Goal: Task Accomplishment & Management: Manage account settings

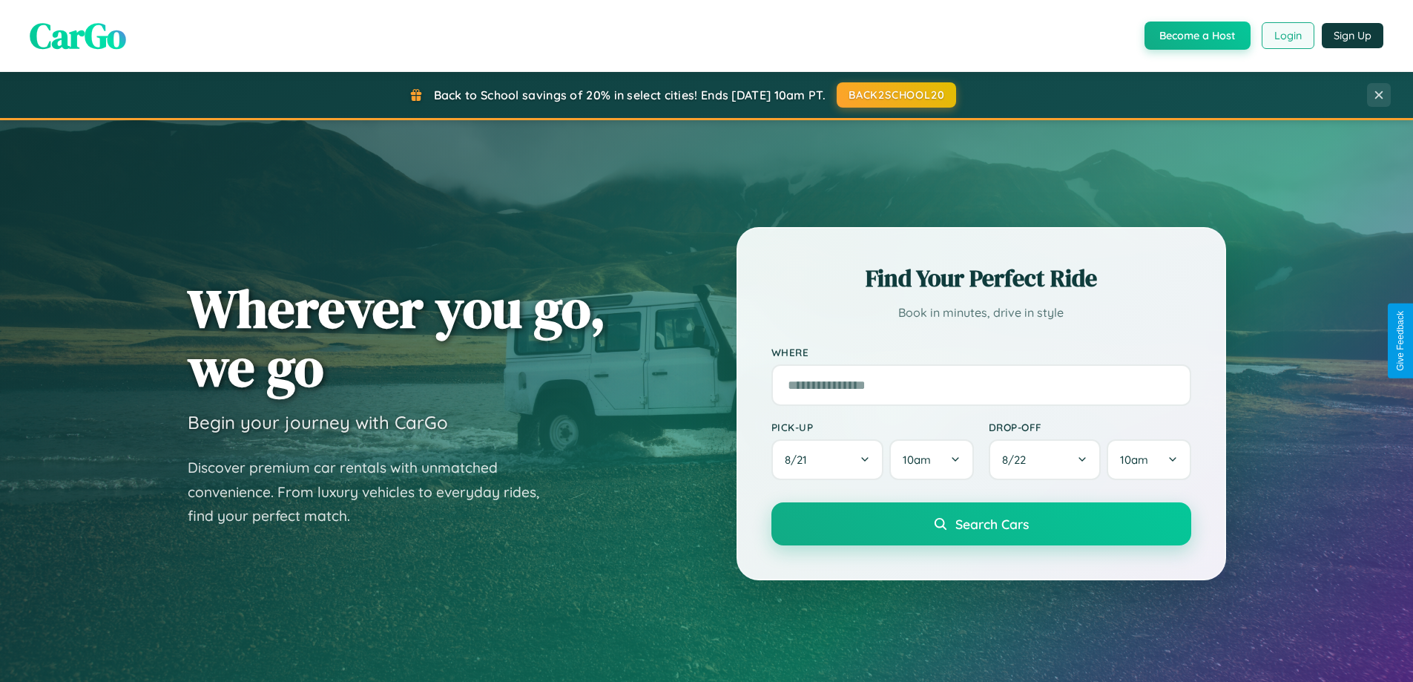
click at [1287, 36] on button "Login" at bounding box center [1288, 35] width 53 height 27
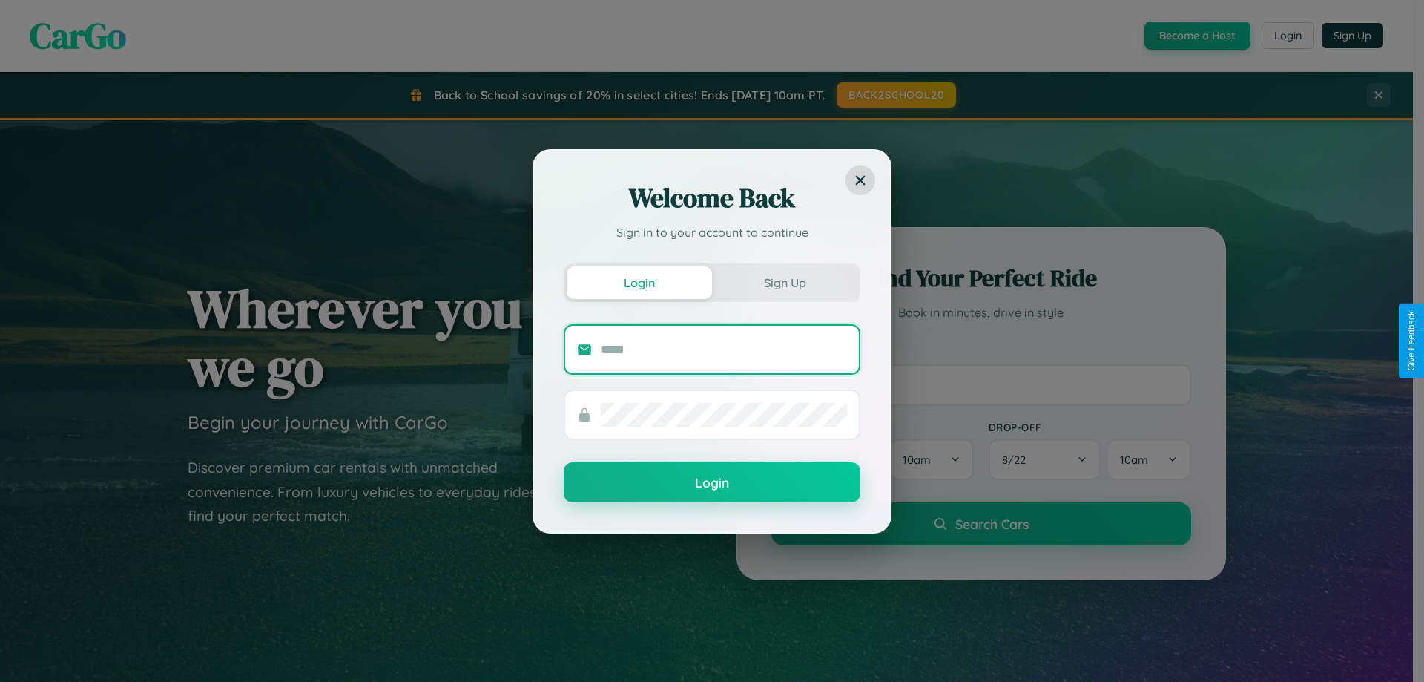
click at [724, 349] on input "text" at bounding box center [724, 349] width 246 height 24
type input "**********"
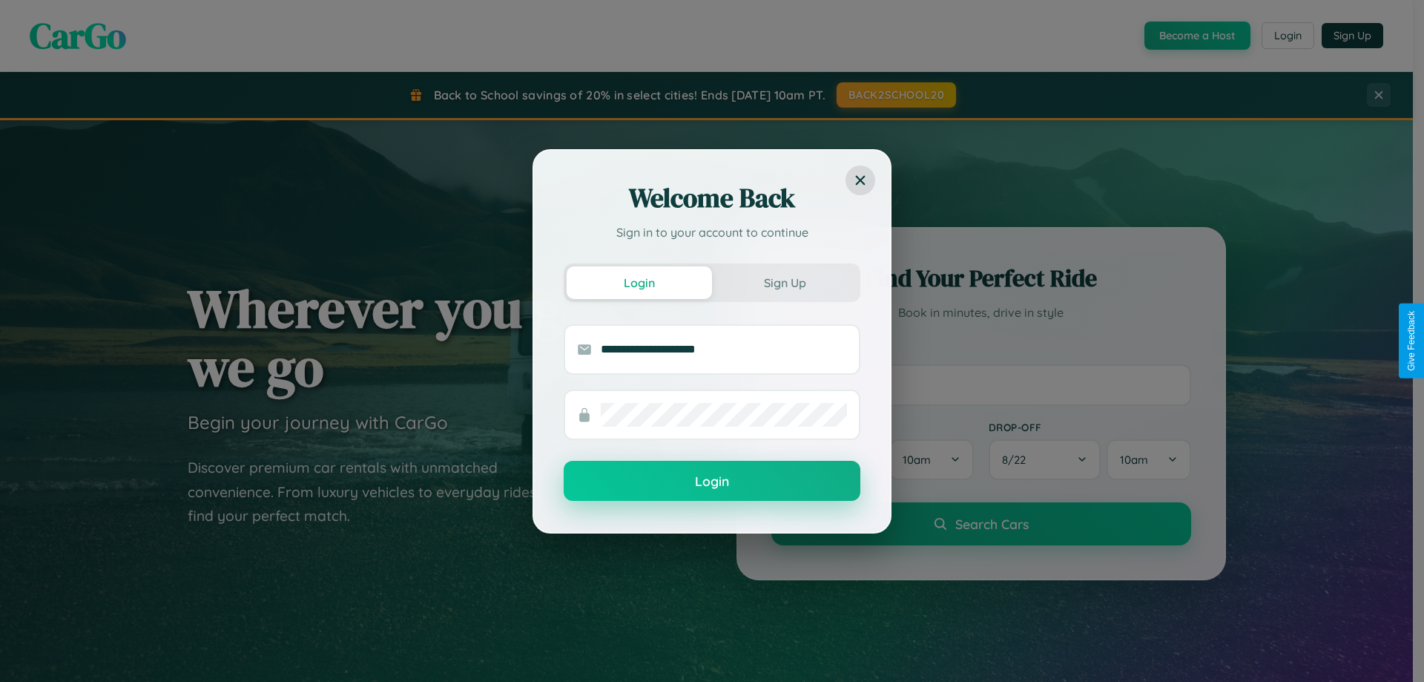
click at [712, 481] on button "Login" at bounding box center [712, 481] width 297 height 40
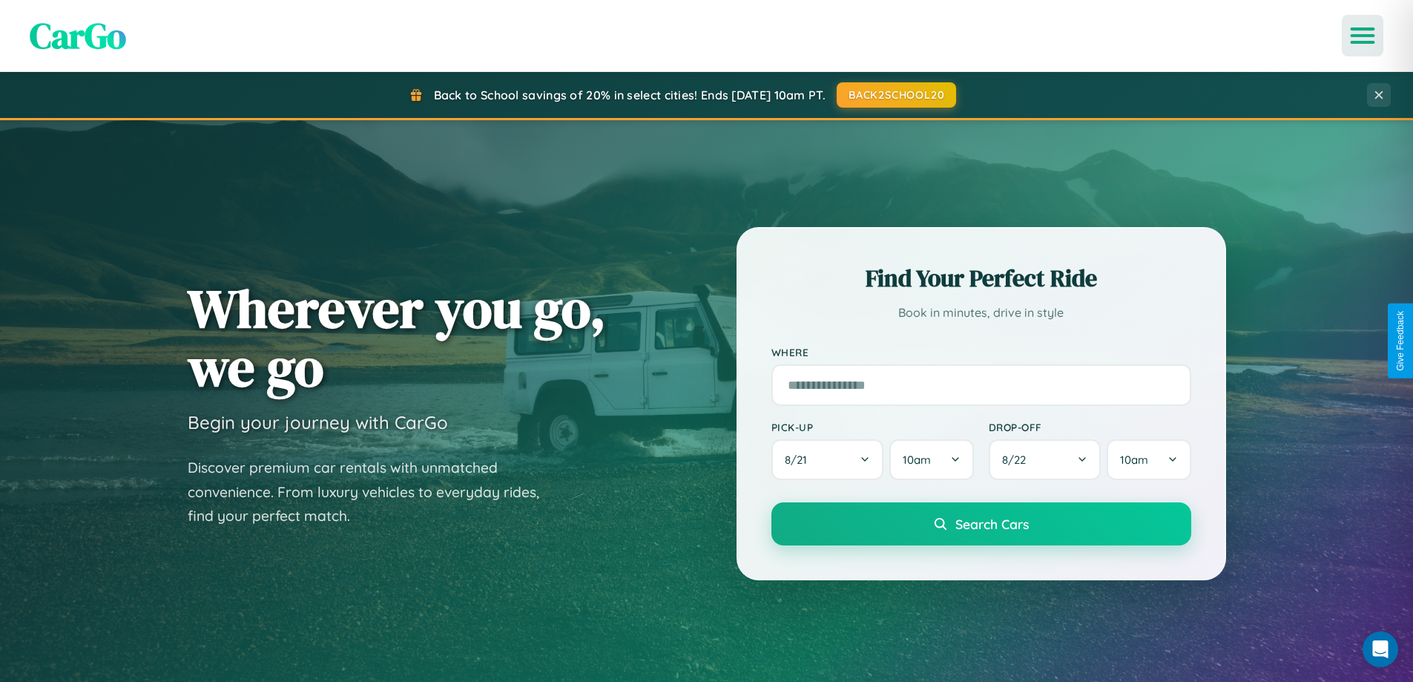
click at [1362, 36] on icon "Open menu" at bounding box center [1363, 35] width 22 height 13
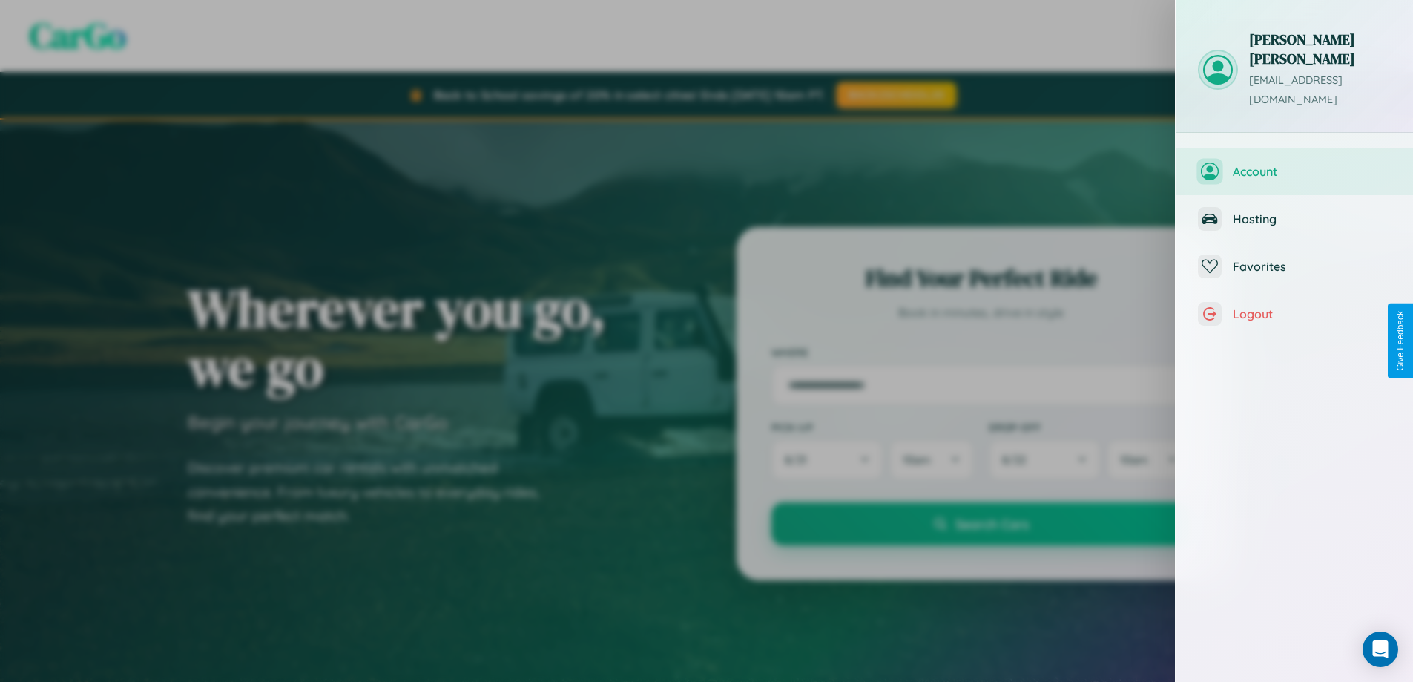
click at [1294, 164] on span "Account" at bounding box center [1312, 171] width 158 height 15
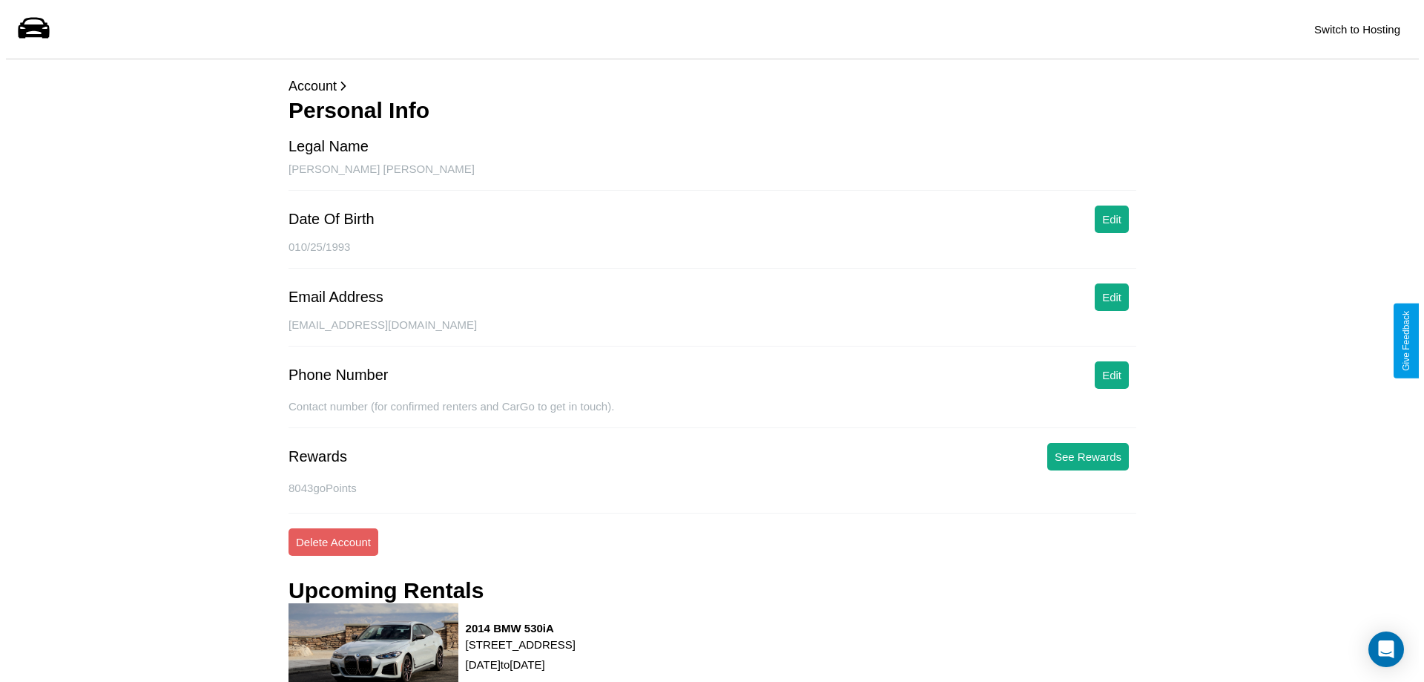
scroll to position [201, 0]
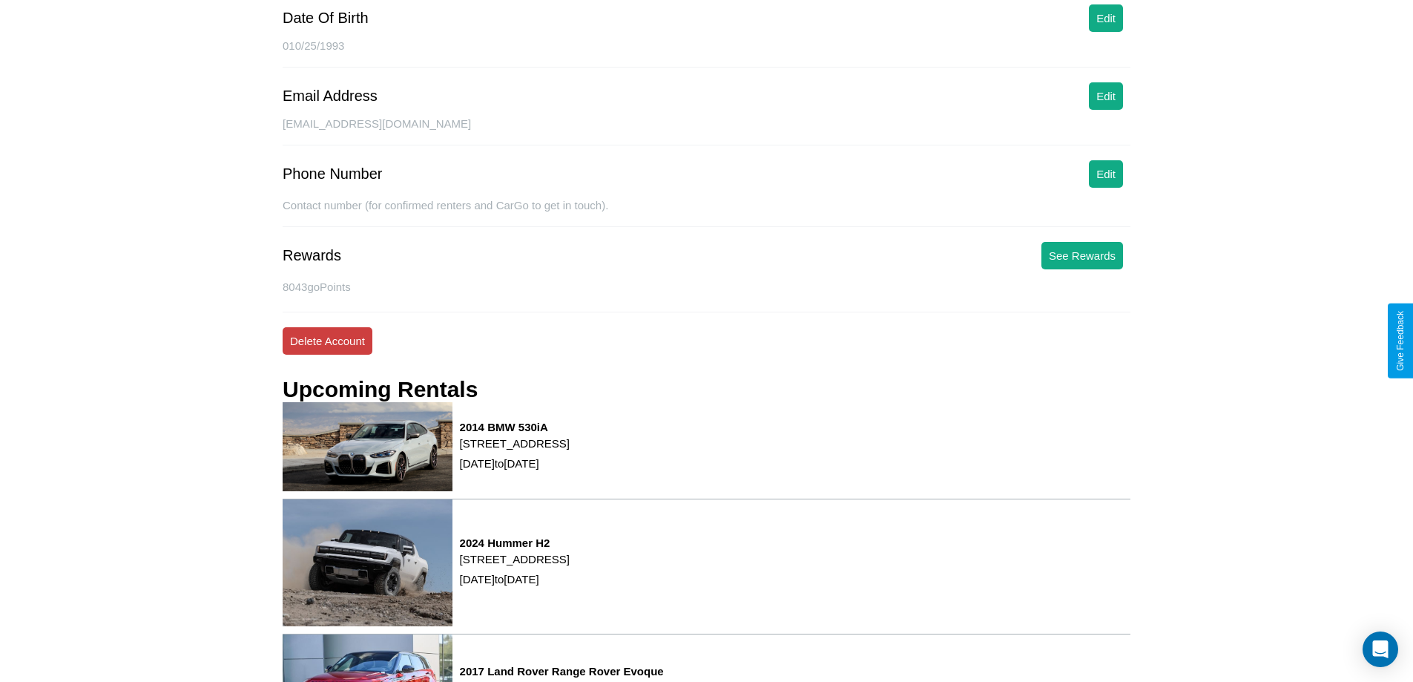
click at [327, 340] on button "Delete Account" at bounding box center [328, 340] width 90 height 27
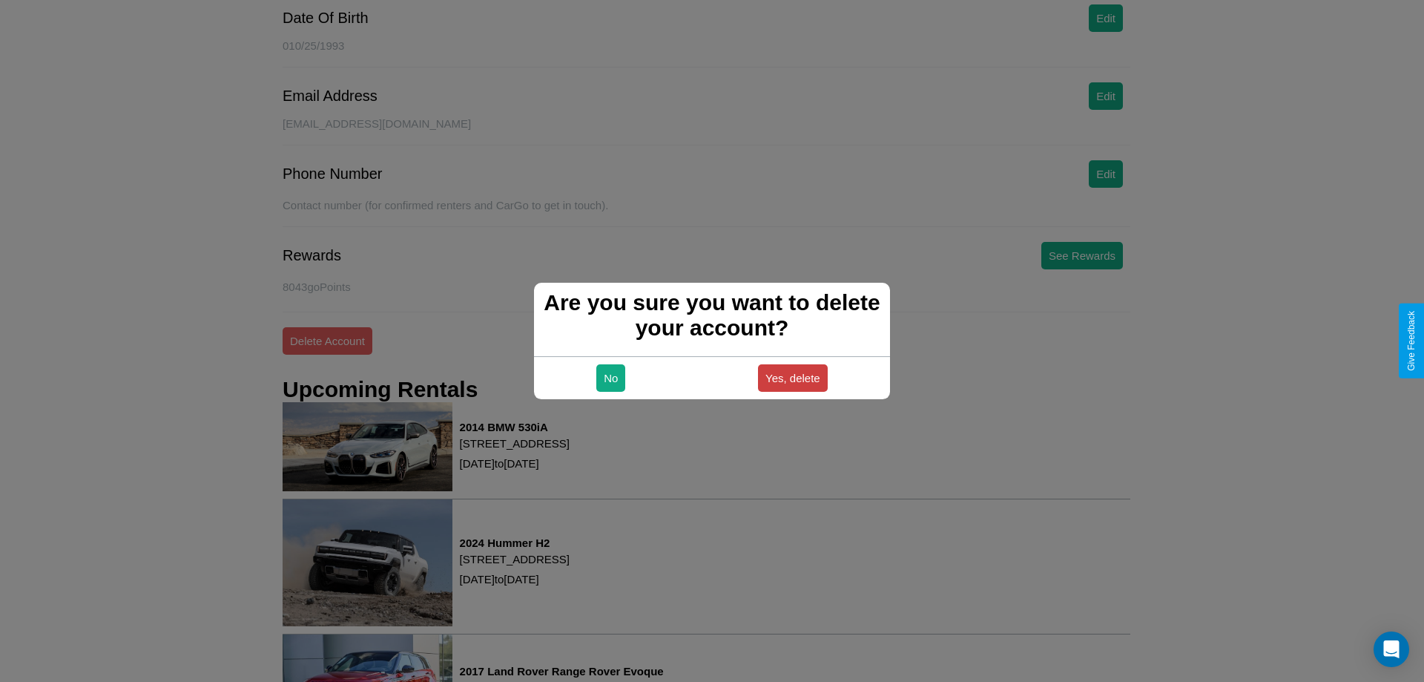
click at [792, 378] on button "Yes, delete" at bounding box center [793, 377] width 70 height 27
